Goal: Task Accomplishment & Management: Manage account settings

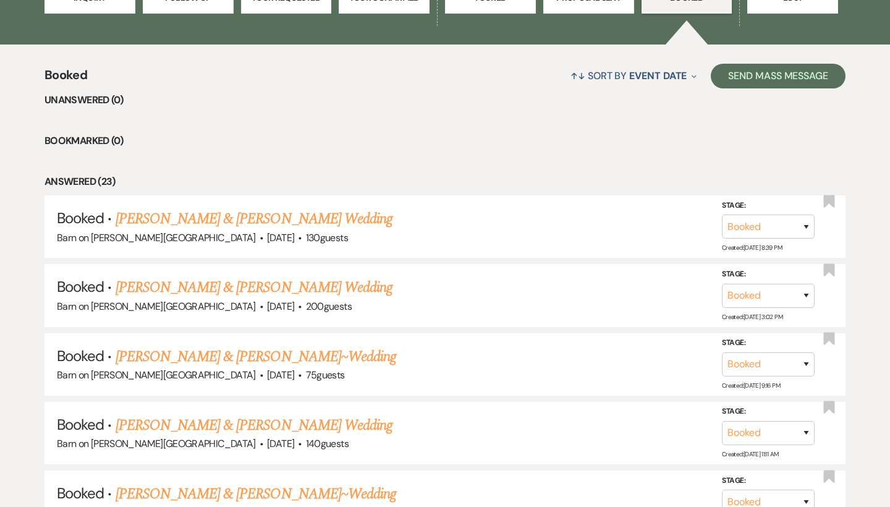
scroll to position [516, 0]
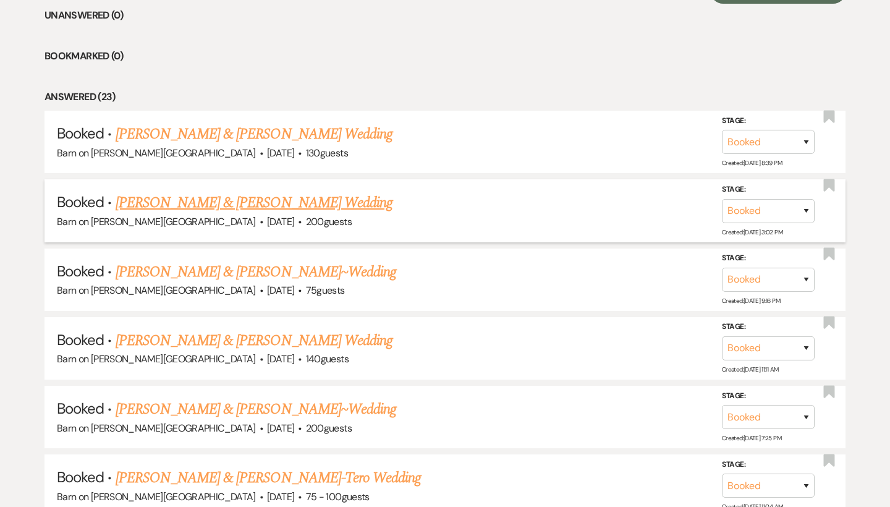
click at [296, 202] on link "[PERSON_NAME] & [PERSON_NAME] Wedding" at bounding box center [254, 203] width 277 height 22
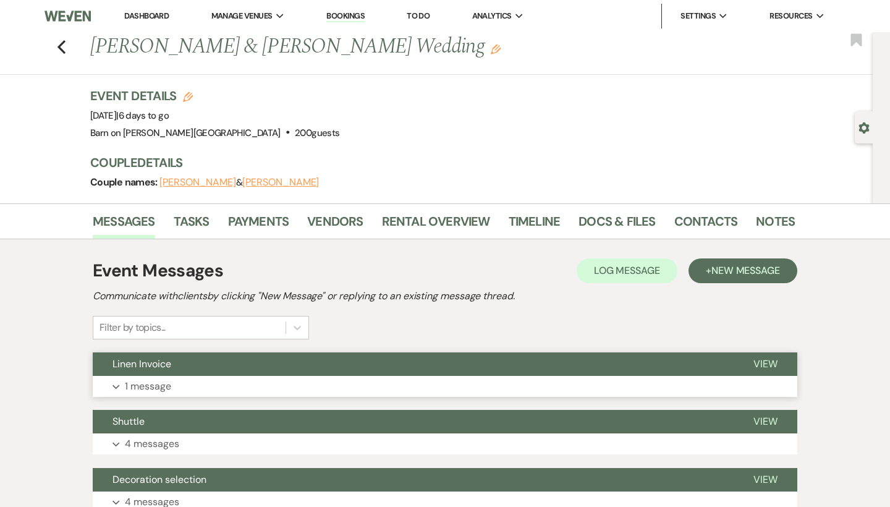
click at [764, 361] on span "View" at bounding box center [766, 363] width 24 height 13
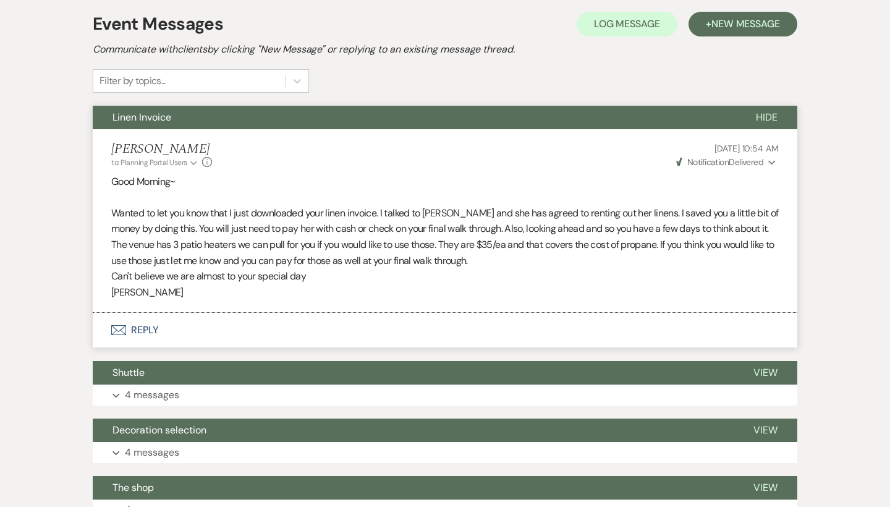
scroll to position [249, 0]
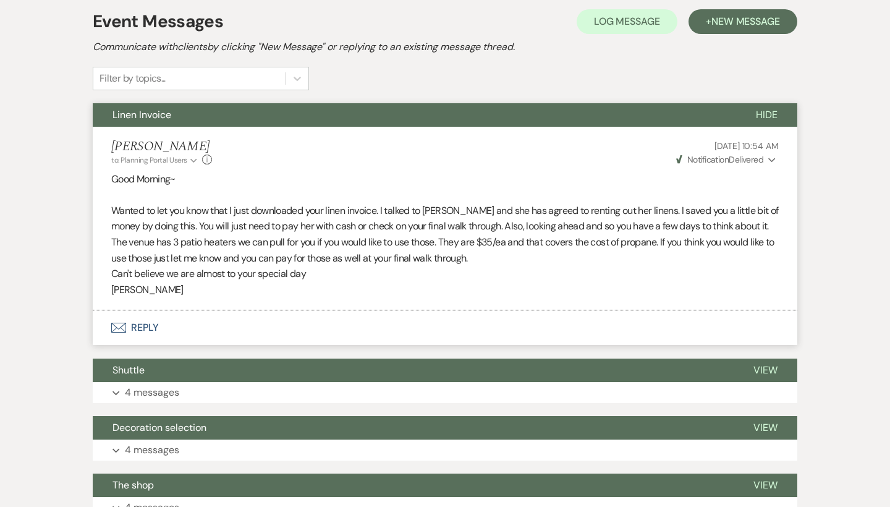
click at [773, 160] on use "button" at bounding box center [772, 160] width 7 height 4
click at [773, 160] on icon "Collapse" at bounding box center [772, 160] width 7 height 9
click at [776, 113] on span "Hide" at bounding box center [767, 114] width 22 height 13
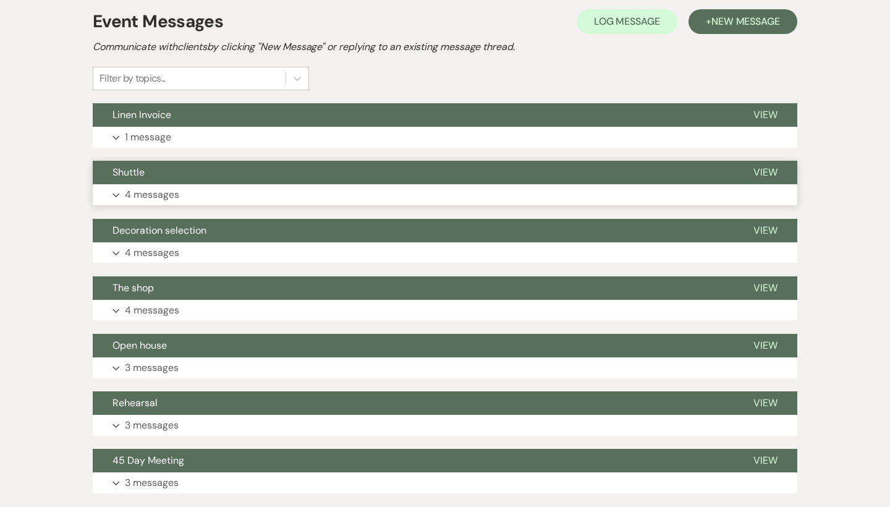
click at [770, 169] on span "View" at bounding box center [766, 172] width 24 height 13
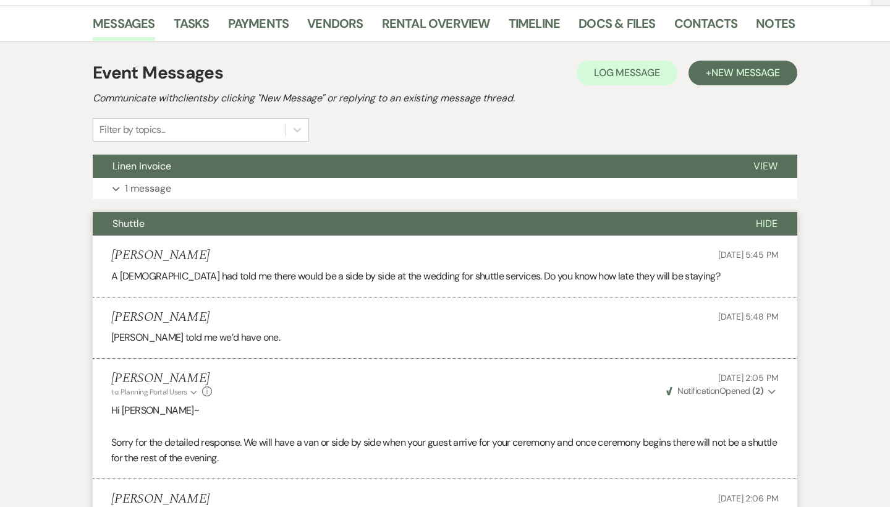
scroll to position [188, 0]
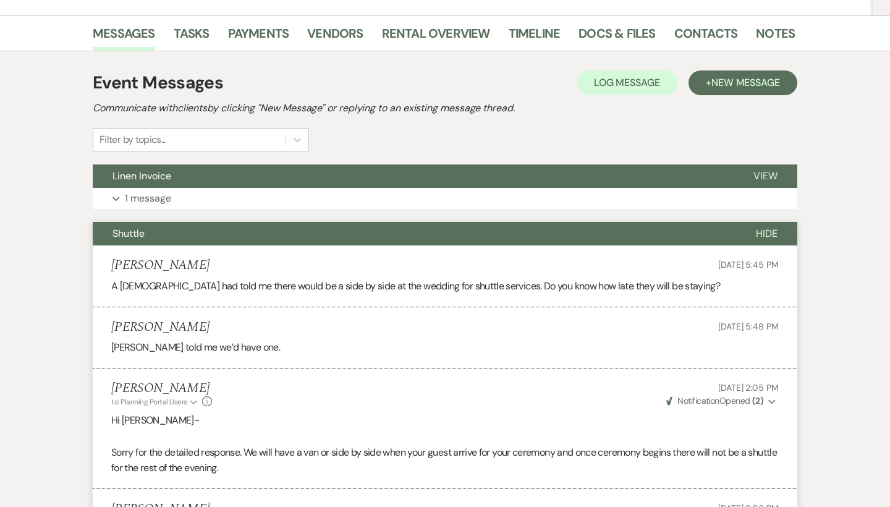
click at [779, 230] on button "Hide" at bounding box center [766, 233] width 61 height 23
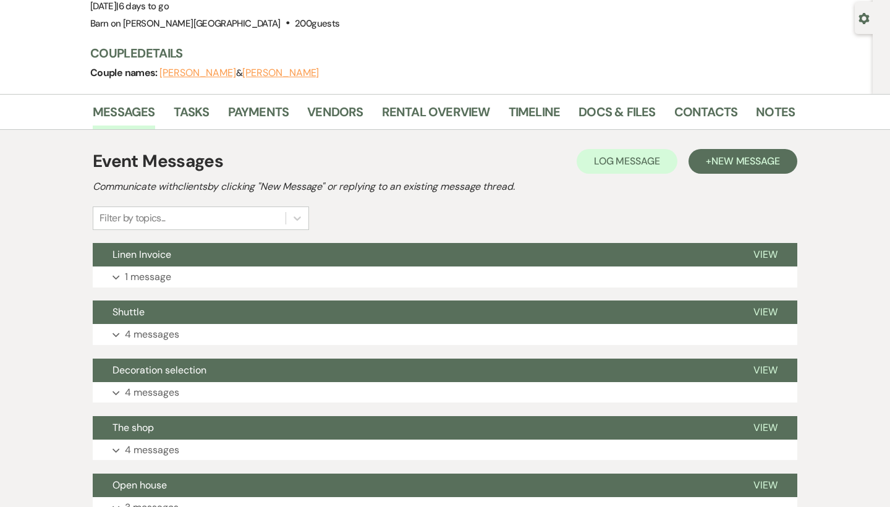
scroll to position [108, 0]
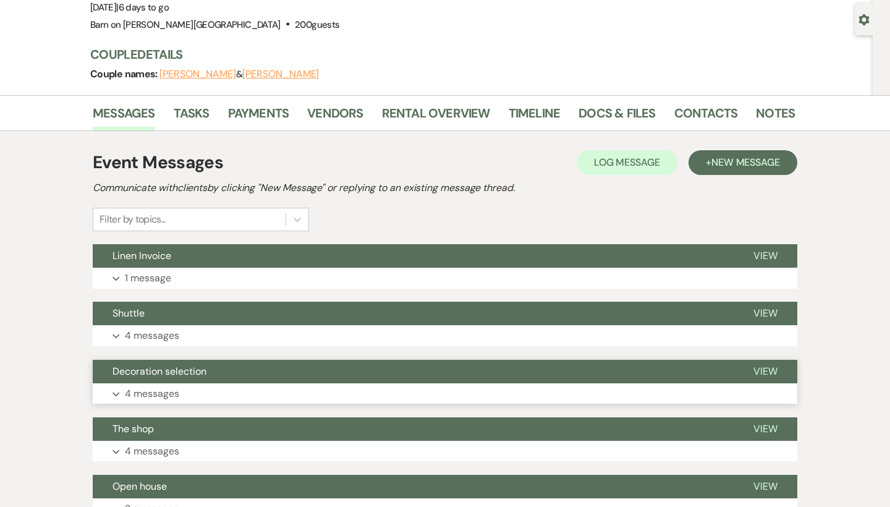
click at [775, 369] on span "View" at bounding box center [766, 371] width 24 height 13
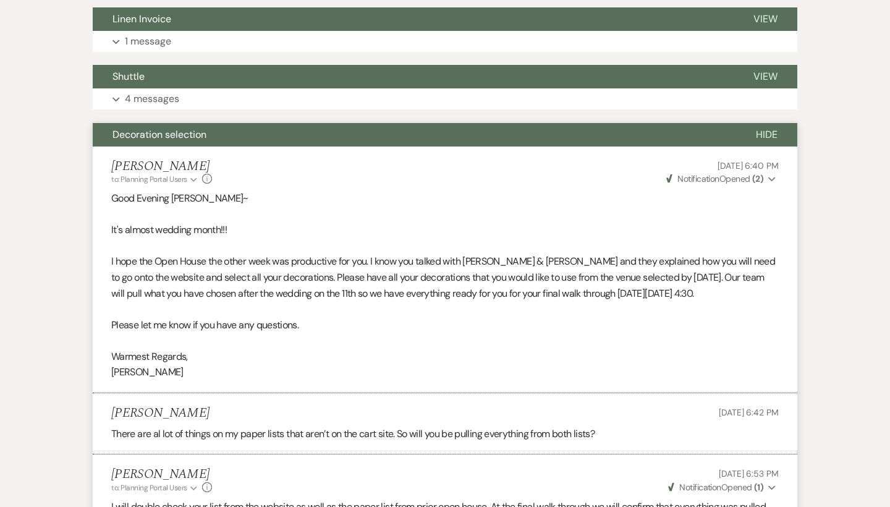
scroll to position [313, 0]
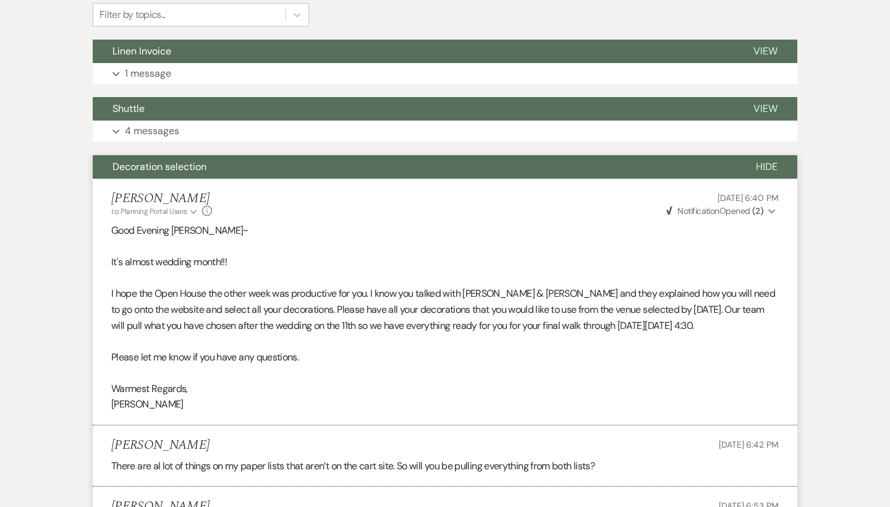
click at [769, 161] on span "Hide" at bounding box center [767, 166] width 22 height 13
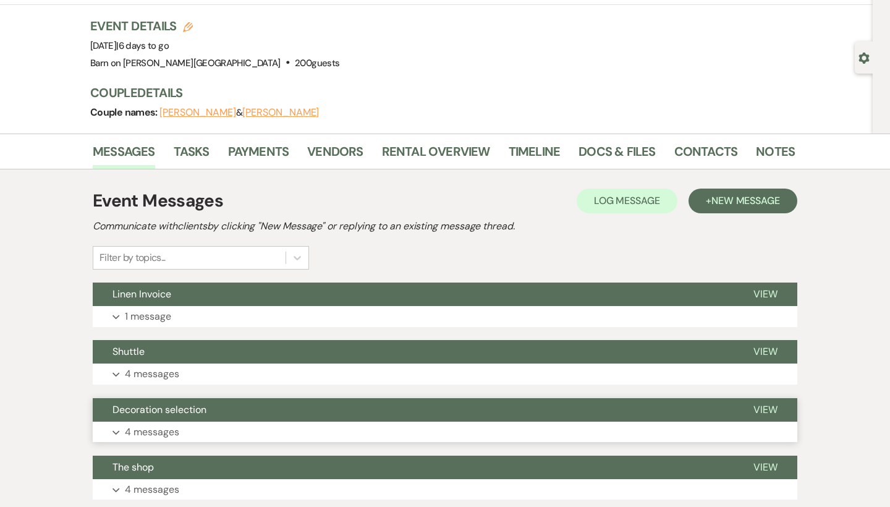
scroll to position [65, 0]
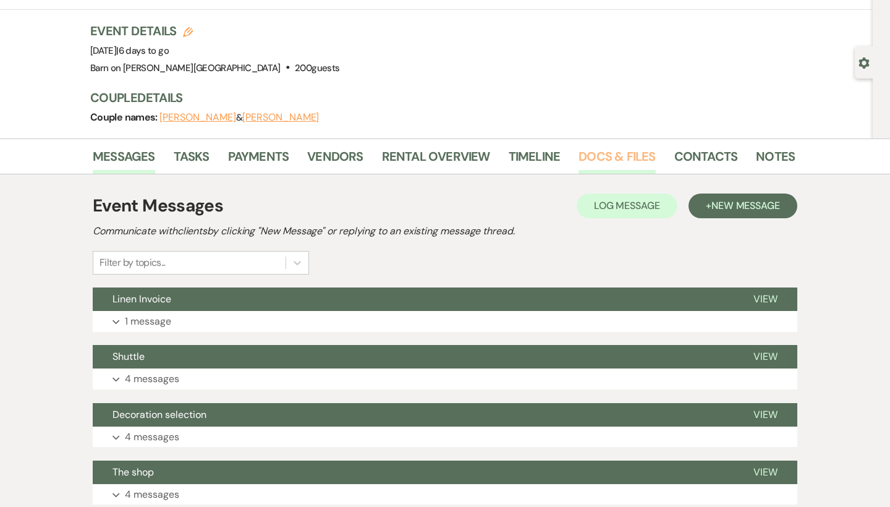
click at [636, 156] on link "Docs & Files" at bounding box center [617, 160] width 77 height 27
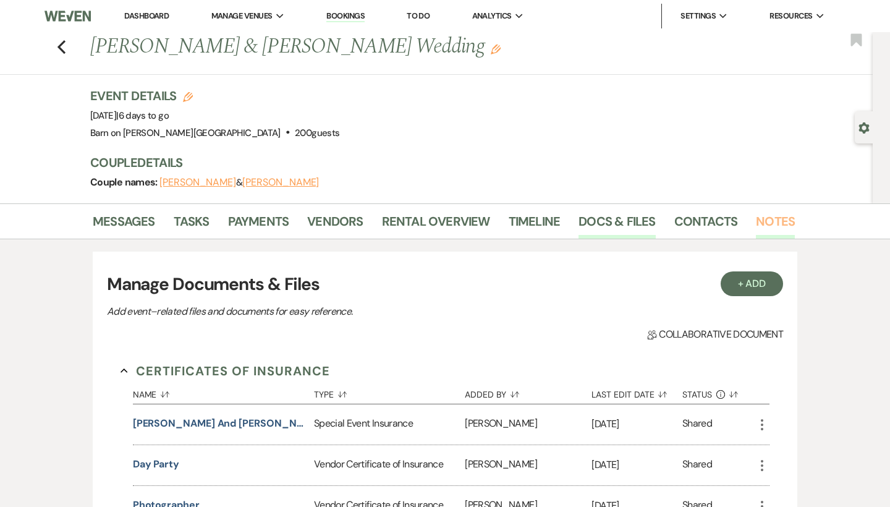
click at [777, 221] on link "Notes" at bounding box center [775, 224] width 39 height 27
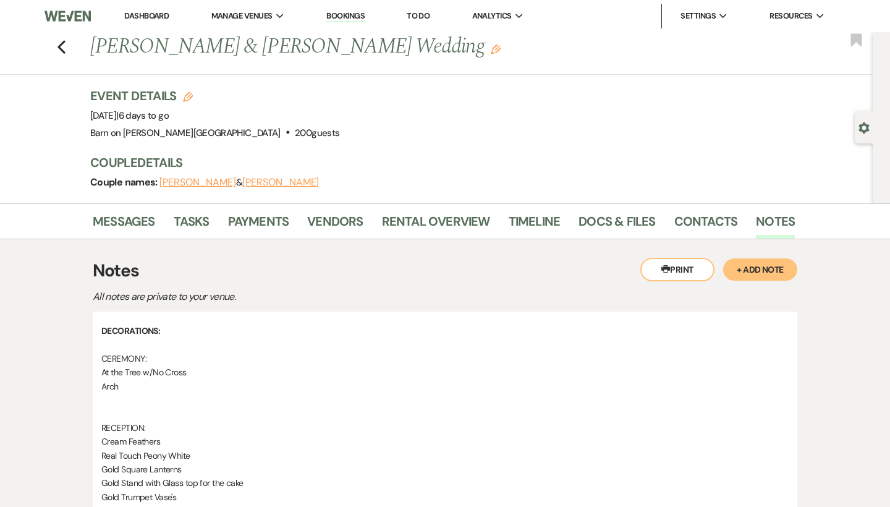
click at [691, 263] on button "Printer Print" at bounding box center [678, 269] width 74 height 23
